Goal: Information Seeking & Learning: Learn about a topic

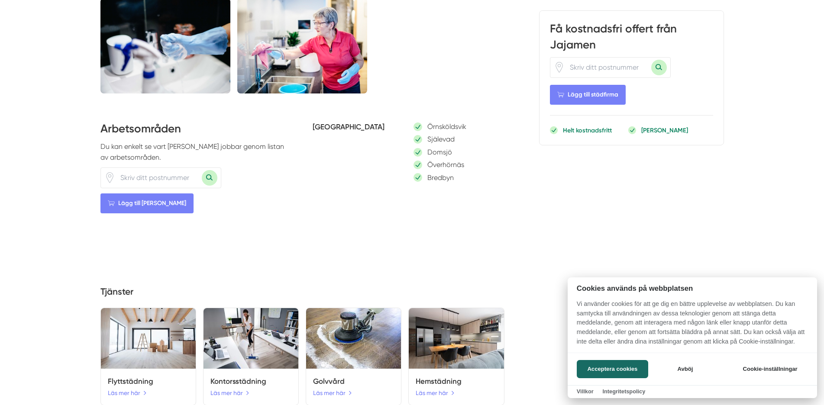
scroll to position [707, 0]
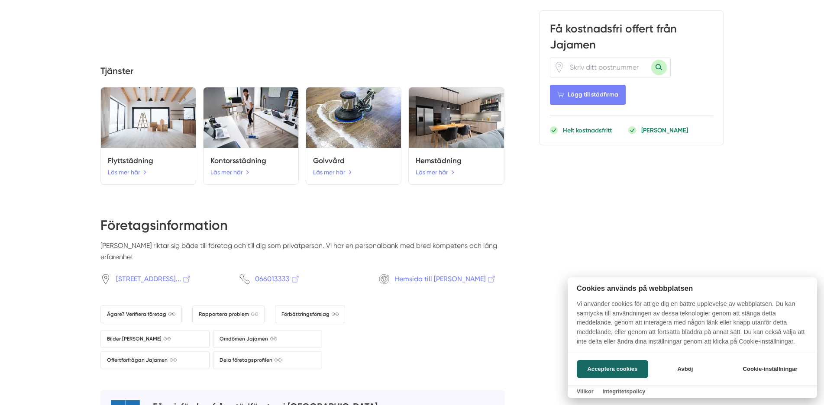
click at [126, 178] on div at bounding box center [412, 202] width 824 height 405
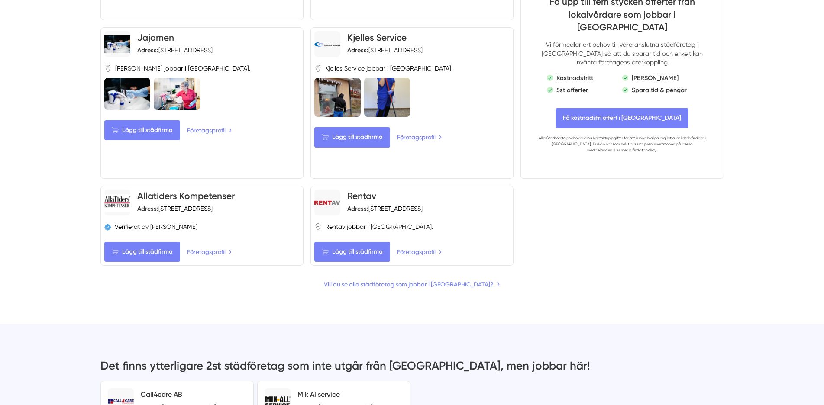
scroll to position [530, 0]
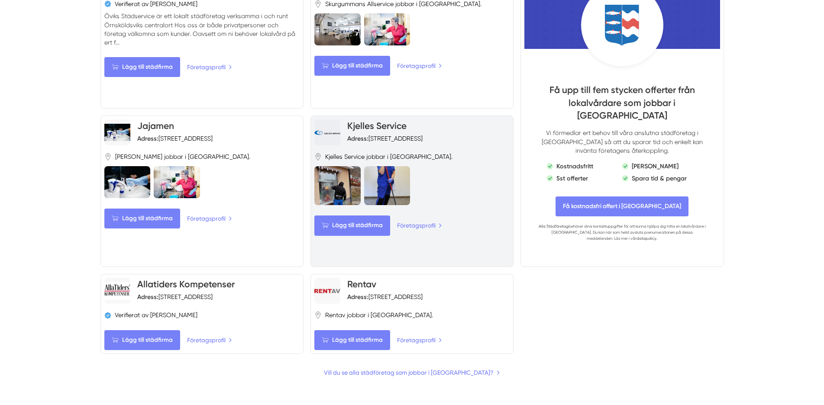
click at [362, 120] on link "Kjelles Service" at bounding box center [376, 125] width 59 height 11
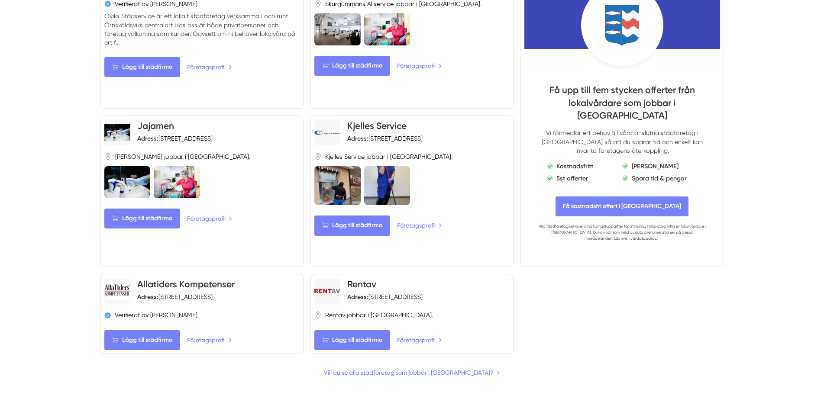
scroll to position [442, 0]
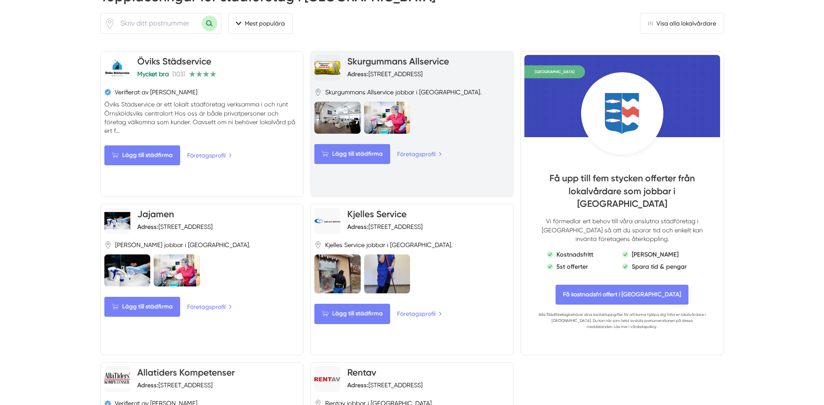
click at [369, 56] on link "Skurgummans Allservice" at bounding box center [398, 61] width 102 height 11
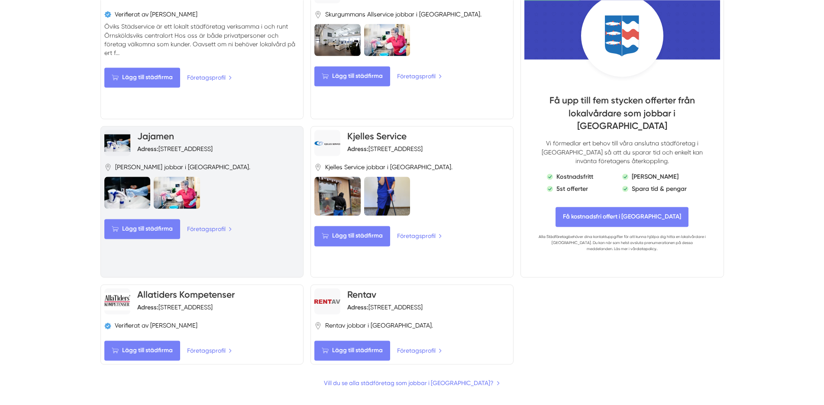
scroll to position [530, 0]
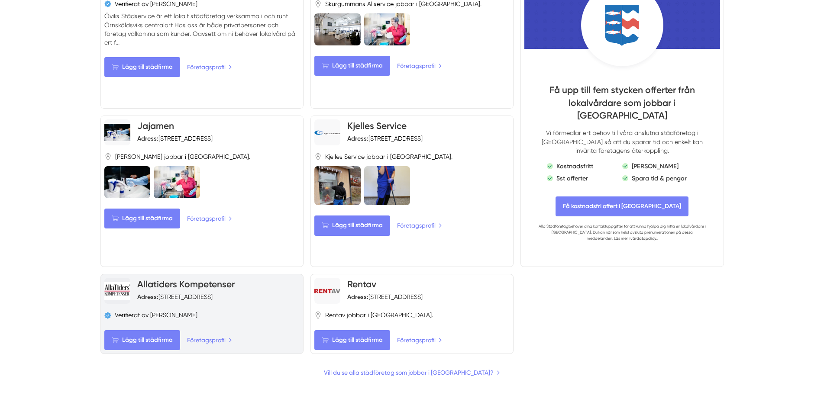
click at [171, 279] on link "Allatiders Kompetenser" at bounding box center [185, 284] width 97 height 11
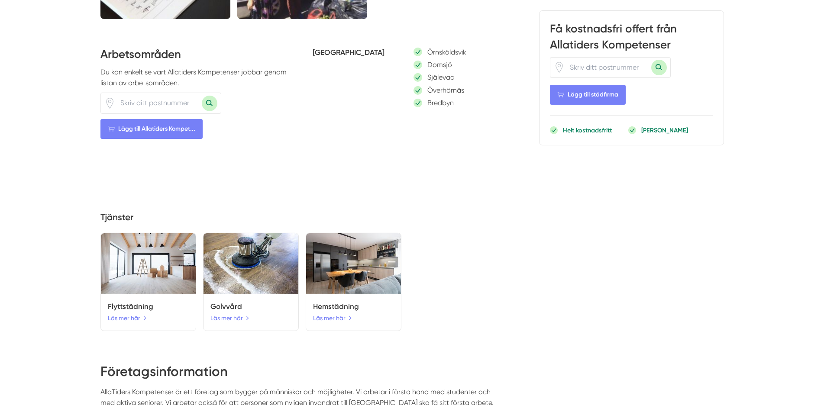
scroll to position [618, 0]
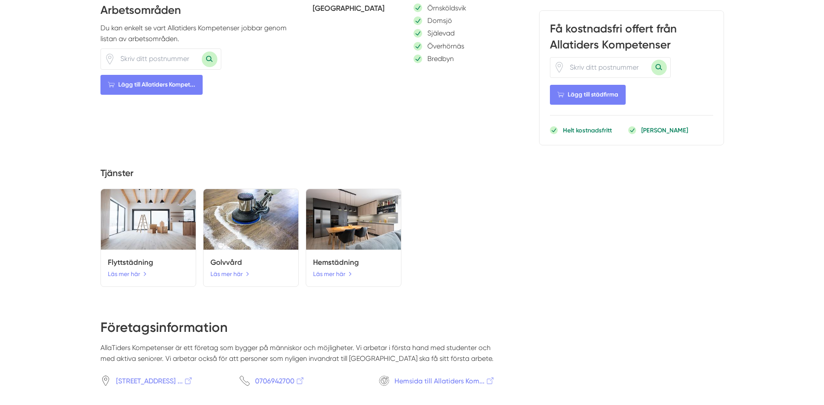
click at [124, 268] on h5 "Flyttstädning" at bounding box center [148, 263] width 81 height 12
click at [124, 279] on link "Läs mer här" at bounding box center [128, 274] width 40 height 10
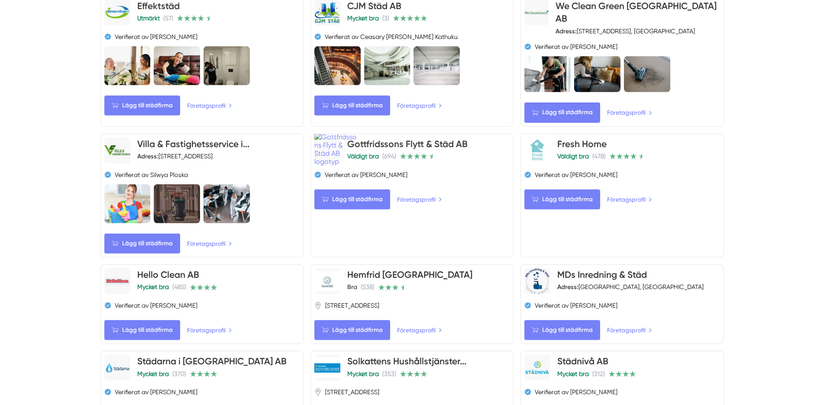
scroll to position [596, 0]
